Goal: Navigation & Orientation: Find specific page/section

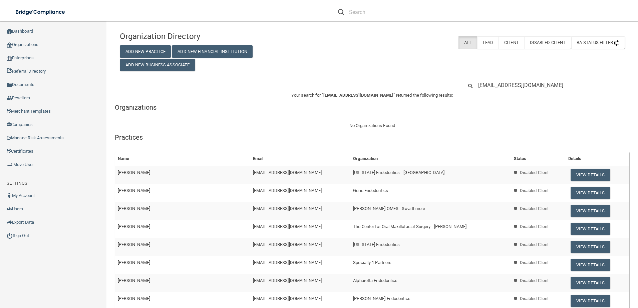
click at [563, 83] on input "[EMAIL_ADDRESS][DOMAIN_NAME]" at bounding box center [547, 85] width 138 height 12
drag, startPoint x: 564, startPoint y: 82, endPoint x: 474, endPoint y: 85, distance: 89.5
click at [474, 85] on div "[EMAIL_ADDRESS][DOMAIN_NAME]" at bounding box center [547, 85] width 148 height 12
drag, startPoint x: 402, startPoint y: 17, endPoint x: 397, endPoint y: 14, distance: 5.1
click at [401, 16] on input "text" at bounding box center [379, 12] width 61 height 12
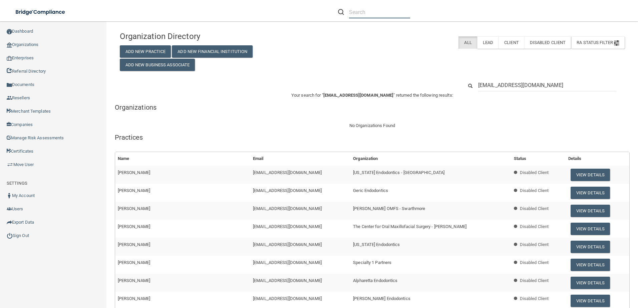
paste input "[EMAIL_ADDRESS][DOMAIN_NAME]"
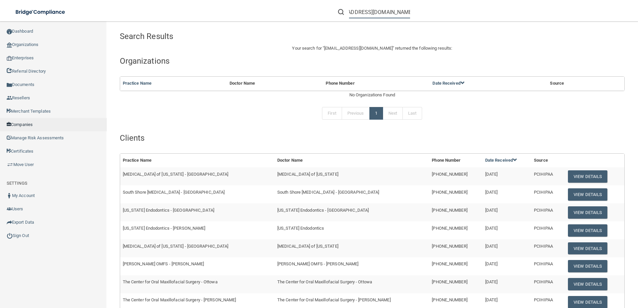
type input "[EMAIL_ADDRESS][DOMAIN_NAME]"
click at [33, 124] on link "Companies" at bounding box center [53, 124] width 107 height 13
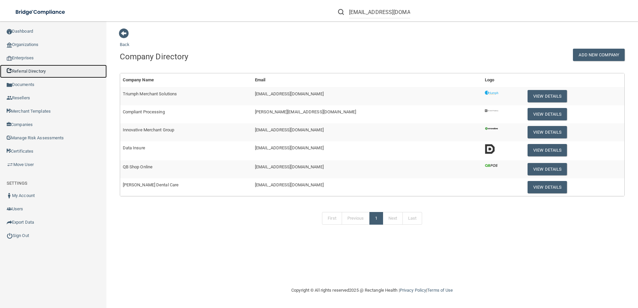
click at [45, 70] on link "Referral Directory" at bounding box center [53, 71] width 107 height 13
click at [36, 71] on link "Referral Directory" at bounding box center [53, 71] width 107 height 13
click at [34, 84] on link "Documents" at bounding box center [53, 84] width 107 height 13
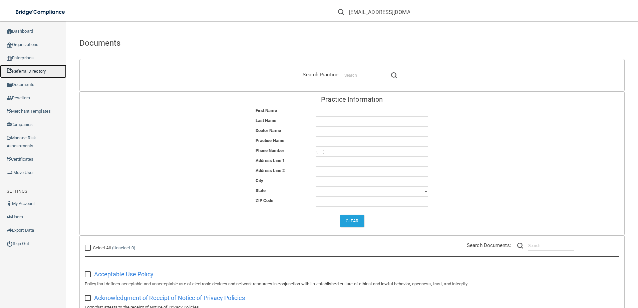
click at [37, 69] on link "Referral Directory" at bounding box center [33, 71] width 66 height 13
click at [36, 71] on link "Referral Directory" at bounding box center [33, 71] width 66 height 13
click at [21, 79] on link "Documents" at bounding box center [33, 84] width 66 height 13
click at [31, 84] on link "Documents" at bounding box center [33, 84] width 66 height 13
click at [24, 94] on link "Resellers" at bounding box center [33, 97] width 66 height 13
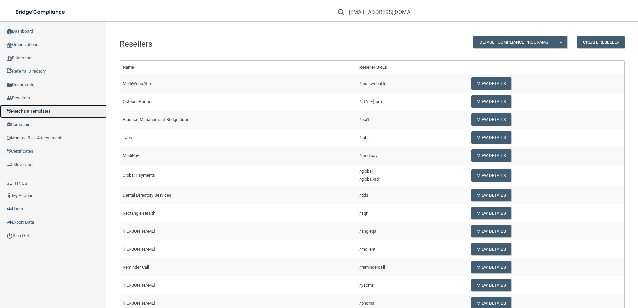
click at [23, 110] on link "Merchant Templates" at bounding box center [53, 111] width 107 height 13
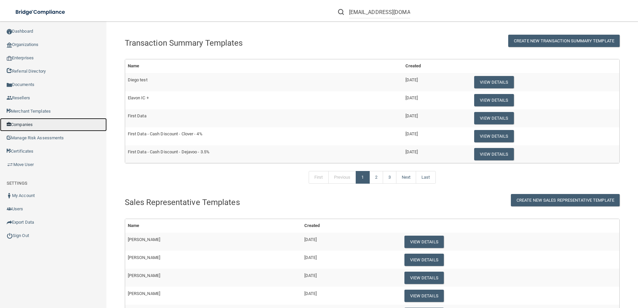
click at [30, 124] on link "Companies" at bounding box center [53, 124] width 107 height 13
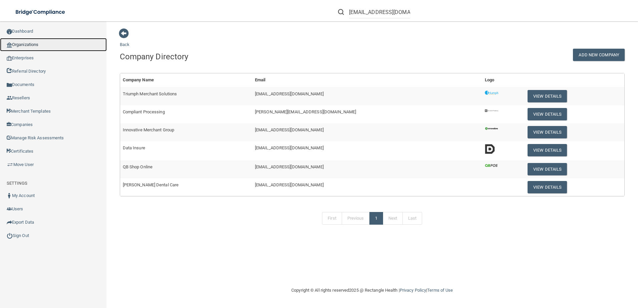
click at [27, 45] on link "Organizations" at bounding box center [53, 44] width 107 height 13
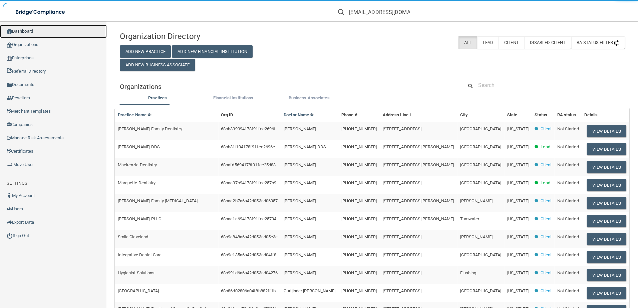
click at [33, 33] on link "Dashboard" at bounding box center [53, 31] width 107 height 13
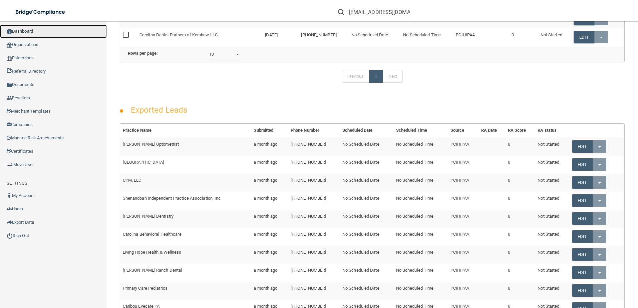
scroll to position [272, 0]
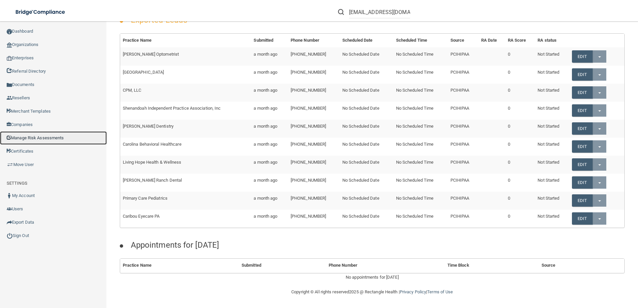
click at [41, 135] on link "Manage Risk Assessments" at bounding box center [53, 137] width 107 height 13
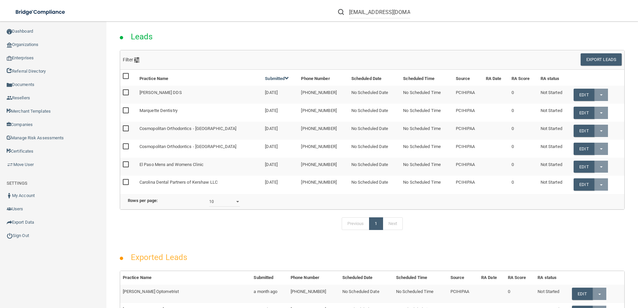
scroll to position [67, 0]
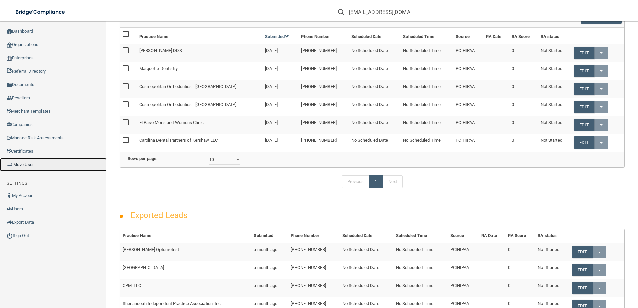
click at [38, 166] on link "Move User" at bounding box center [53, 164] width 107 height 13
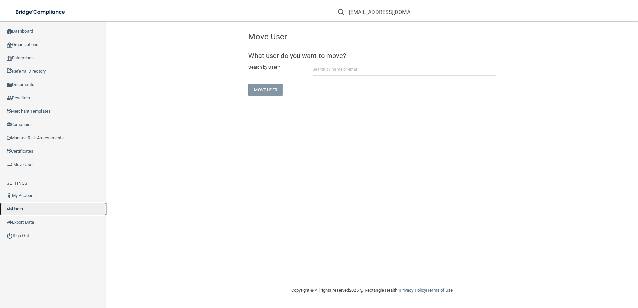
click at [17, 208] on link "Users" at bounding box center [53, 209] width 107 height 13
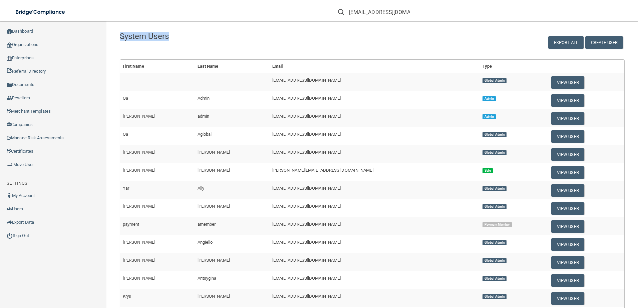
drag, startPoint x: 120, startPoint y: 32, endPoint x: 173, endPoint y: 37, distance: 52.9
click at [173, 37] on h4 "System Users" at bounding box center [265, 36] width 290 height 9
